Goal: Task Accomplishment & Management: Manage account settings

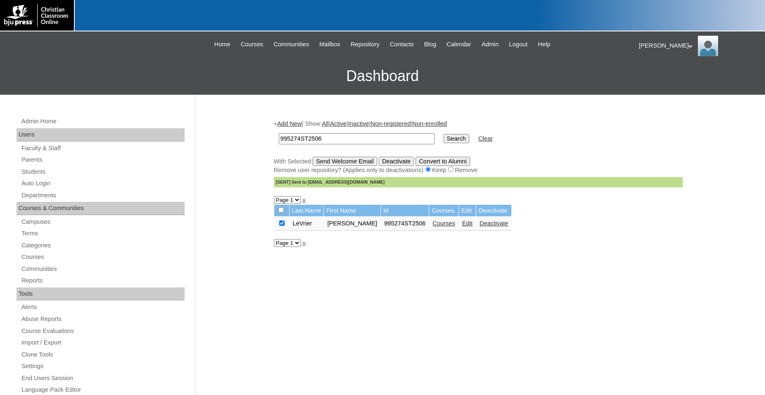
drag, startPoint x: 322, startPoint y: 142, endPoint x: 186, endPoint y: 143, distance: 136.0
click at [279, 143] on input "995274ST2506" at bounding box center [357, 138] width 156 height 11
type input "1135751"
click at [444, 134] on input "Search" at bounding box center [457, 138] width 26 height 9
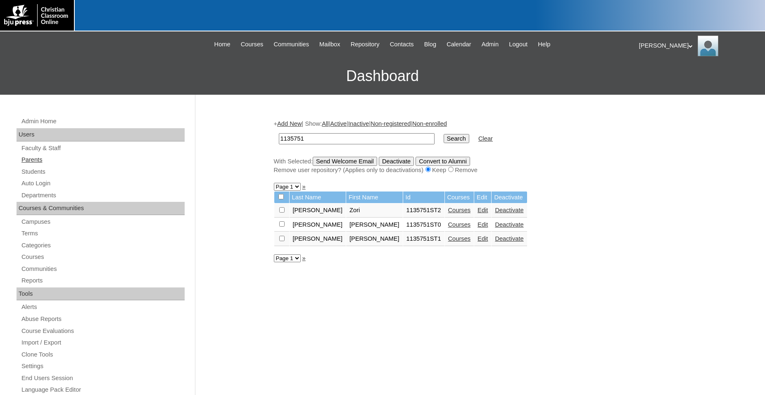
click at [37, 160] on link "Parents" at bounding box center [103, 160] width 164 height 10
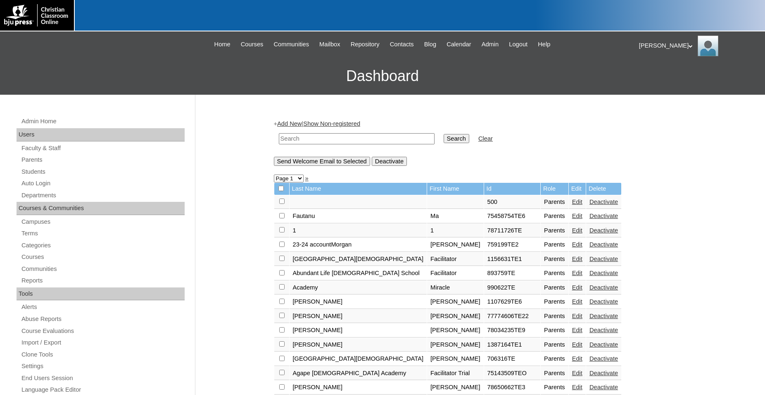
click at [347, 137] on input "text" at bounding box center [357, 138] width 156 height 11
type input "1135751"
click at [444, 134] on input "Search" at bounding box center [457, 138] width 26 height 9
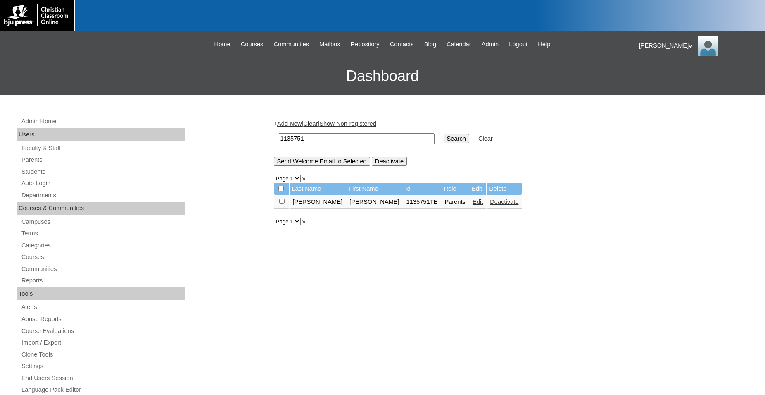
drag, startPoint x: 357, startPoint y: 141, endPoint x: 221, endPoint y: 140, distance: 136.0
click at [279, 140] on input "1135751" at bounding box center [357, 138] width 156 height 11
type input "709688"
click at [444, 134] on input "Search" at bounding box center [457, 138] width 26 height 9
click at [52, 171] on link "Students" at bounding box center [103, 172] width 164 height 10
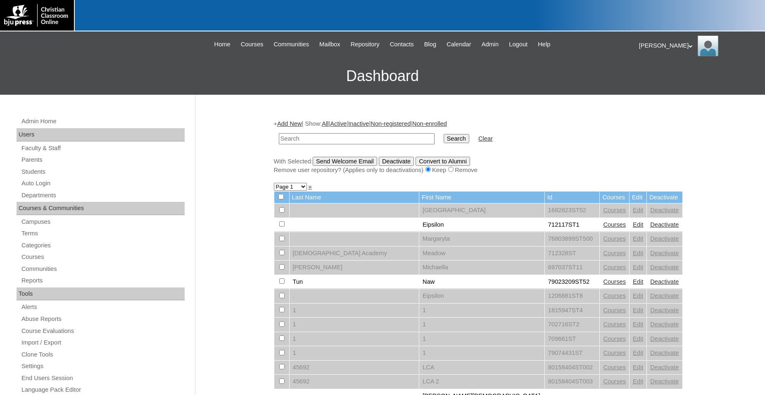
click at [353, 141] on input "text" at bounding box center [357, 138] width 156 height 11
type input "709688"
click at [444, 134] on input "Search" at bounding box center [457, 138] width 26 height 9
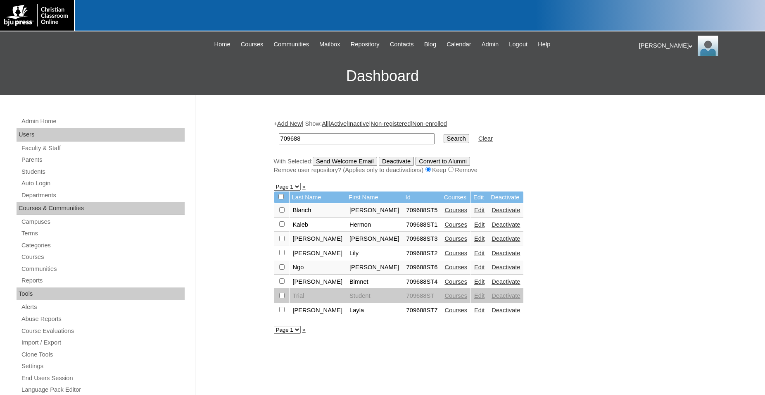
click at [474, 313] on link "Edit" at bounding box center [479, 310] width 10 height 7
click at [474, 285] on link "Edit" at bounding box center [479, 281] width 10 height 7
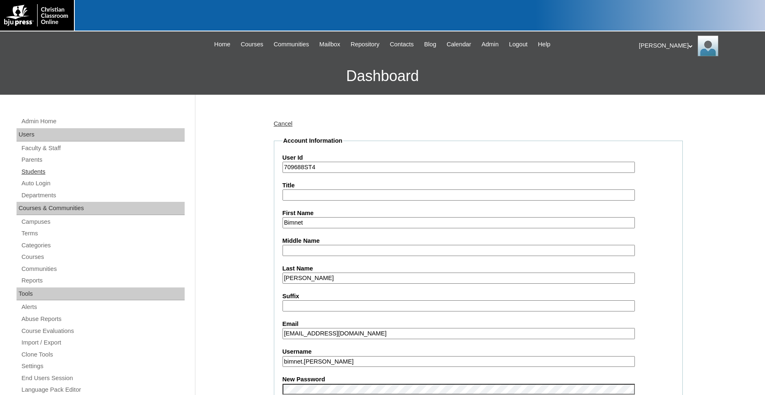
click at [37, 173] on link "Students" at bounding box center [103, 172] width 164 height 10
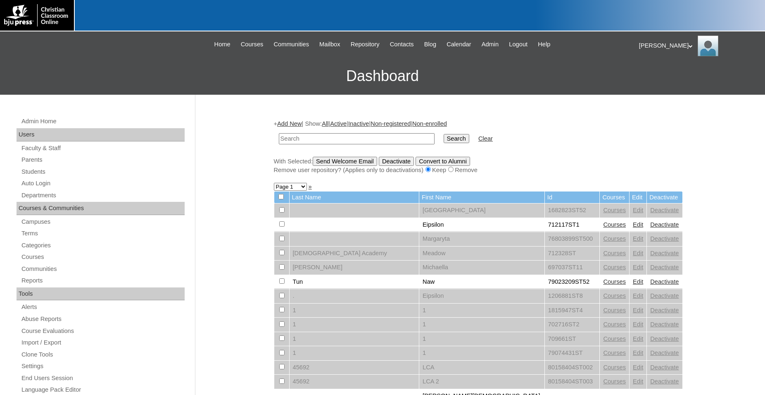
click at [358, 139] on input "text" at bounding box center [357, 138] width 156 height 11
type input "75519679"
click at [444, 134] on input "Search" at bounding box center [457, 138] width 26 height 9
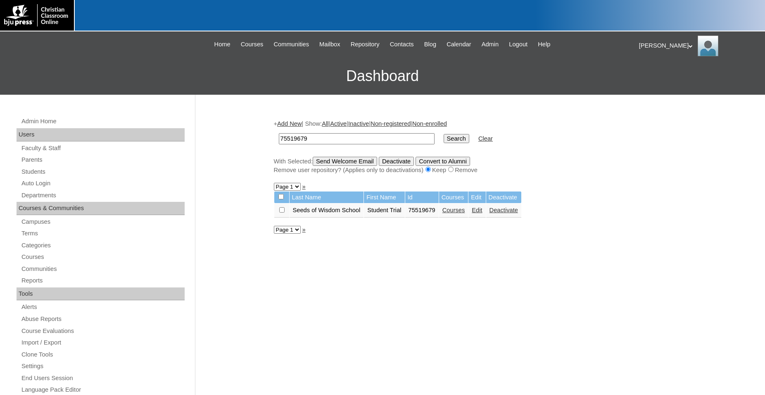
click at [459, 213] on link "Courses" at bounding box center [454, 210] width 23 height 7
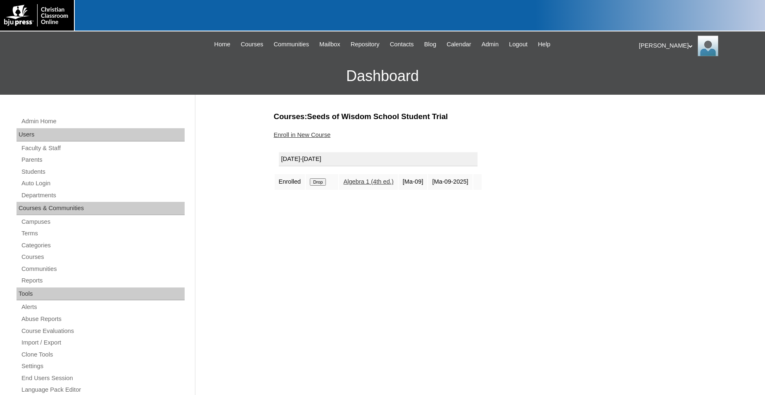
click at [322, 185] on input "Drop" at bounding box center [318, 181] width 16 height 7
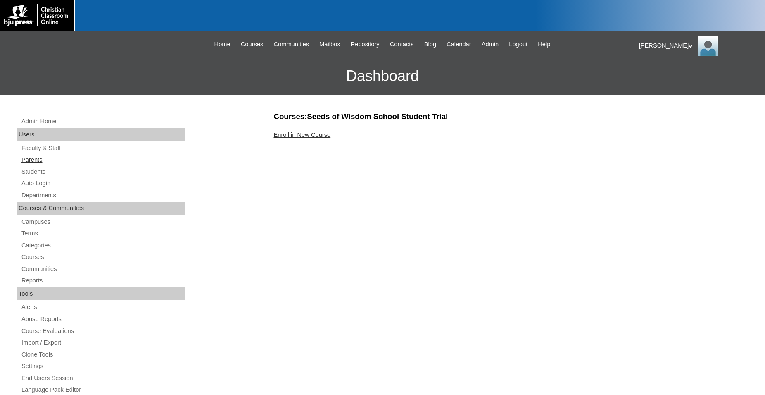
click at [40, 162] on link "Parents" at bounding box center [103, 160] width 164 height 10
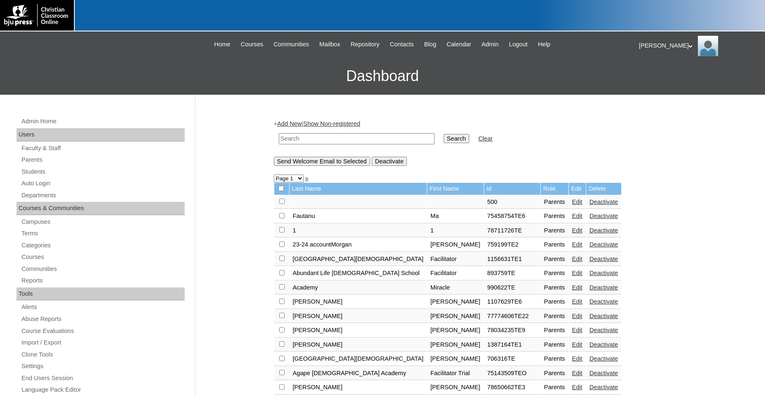
click at [363, 141] on input "text" at bounding box center [357, 138] width 156 height 11
type input "75519679"
click at [444, 134] on input "Search" at bounding box center [457, 138] width 26 height 9
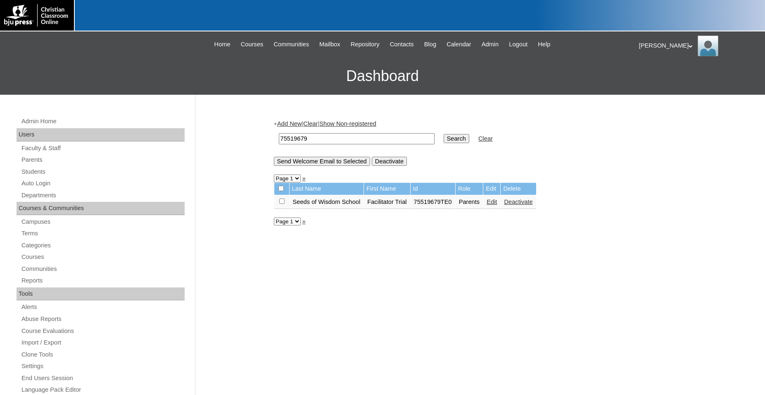
click at [497, 205] on link "Edit" at bounding box center [492, 201] width 10 height 7
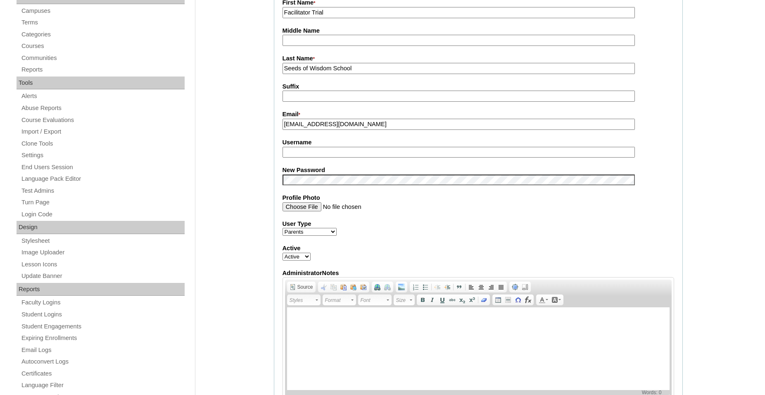
click at [283, 253] on select "Active Inactive" at bounding box center [297, 257] width 28 height 8
select select "0"
click option "Inactive" at bounding box center [0, 0] width 0 height 0
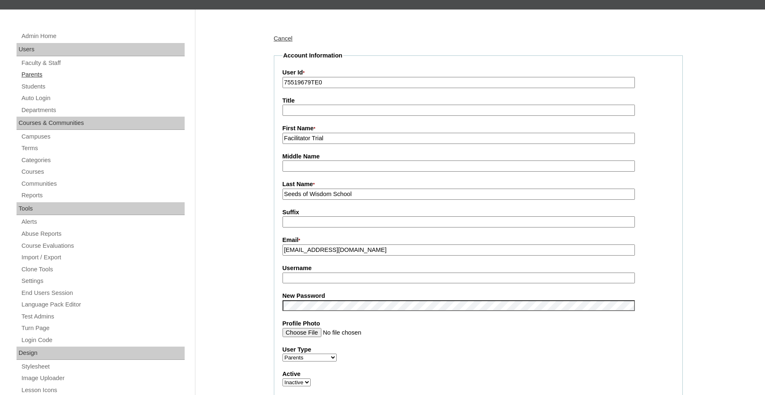
scroll to position [84, 0]
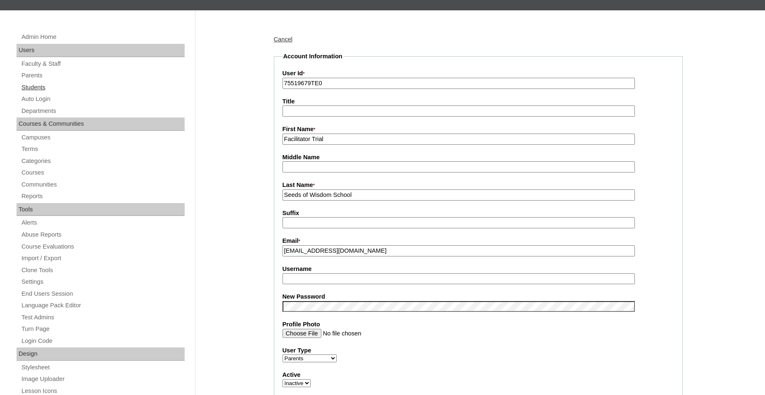
click at [43, 89] on link "Students" at bounding box center [103, 87] width 164 height 10
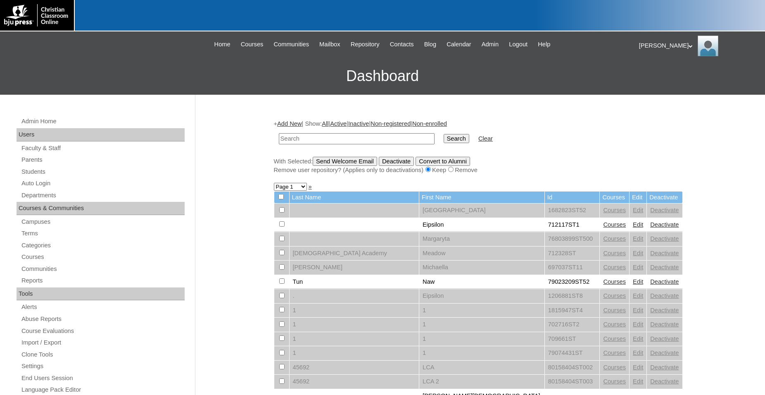
click at [365, 137] on input "text" at bounding box center [357, 138] width 156 height 11
type input "75519679"
click at [444, 134] on input "Search" at bounding box center [457, 138] width 26 height 9
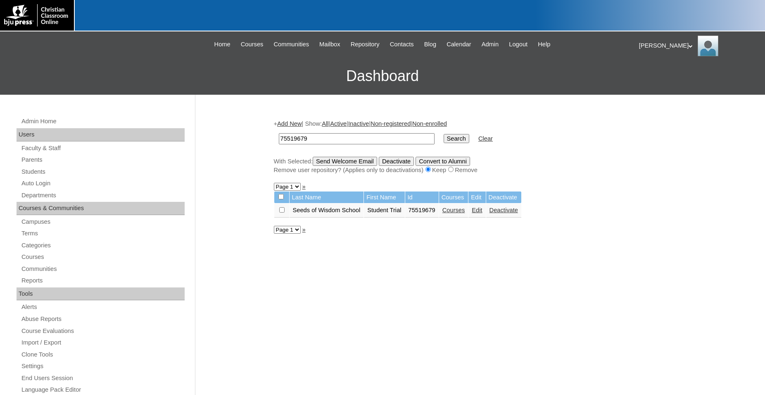
click at [518, 213] on link "Deactivate" at bounding box center [504, 210] width 29 height 7
